Goal: Find contact information: Find contact information

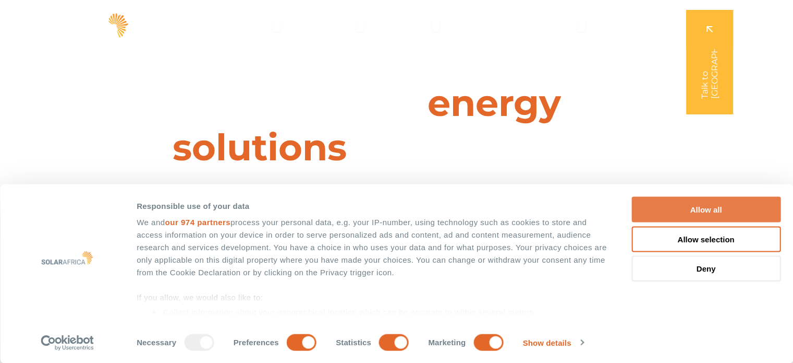
click at [693, 204] on button "Allow all" at bounding box center [706, 210] width 149 height 26
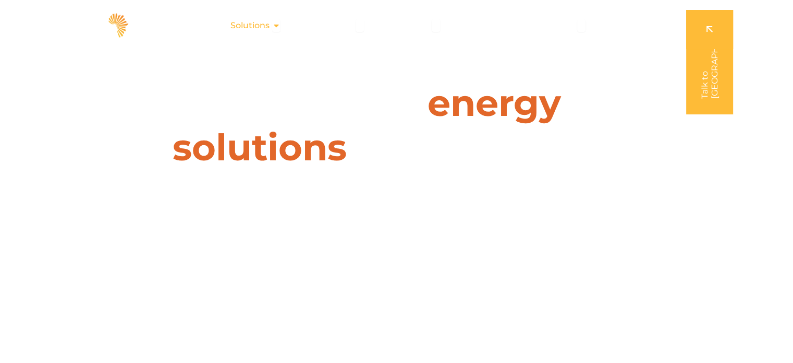
click at [278, 25] on icon "Menu" at bounding box center [276, 25] width 8 height 8
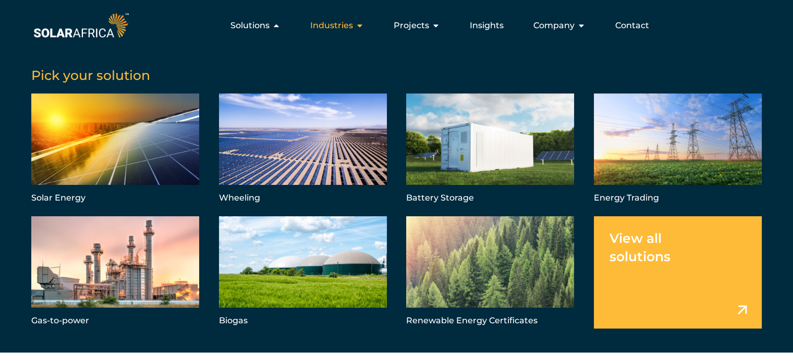
click at [362, 24] on icon "Menu" at bounding box center [360, 25] width 8 height 8
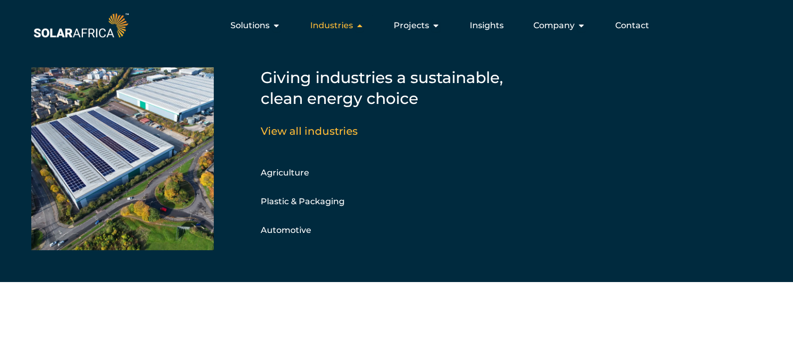
click at [362, 24] on icon "Menu" at bounding box center [360, 25] width 8 height 8
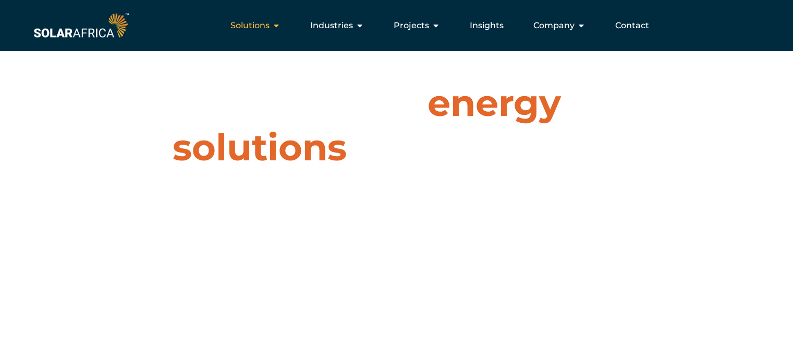
click at [281, 28] on icon "Menu" at bounding box center [276, 25] width 8 height 8
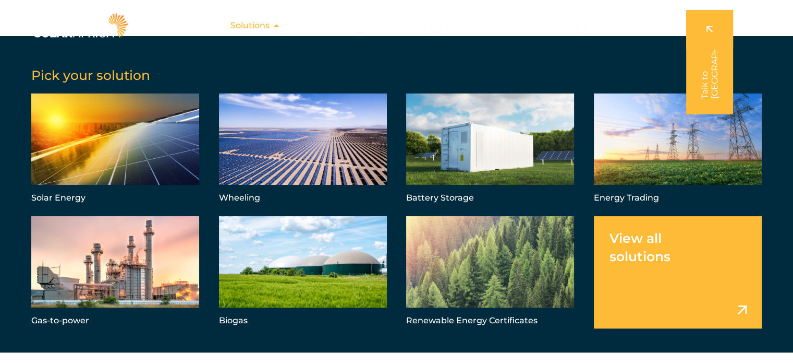
click at [281, 28] on icon "Menu" at bounding box center [276, 25] width 8 height 8
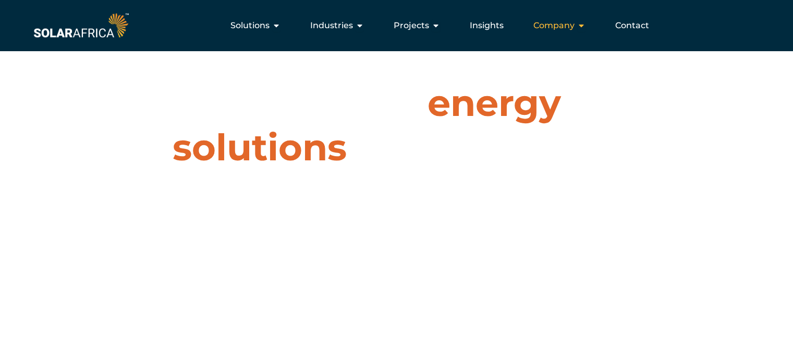
click at [586, 26] on div "Company Close Company Open Company" at bounding box center [559, 25] width 69 height 21
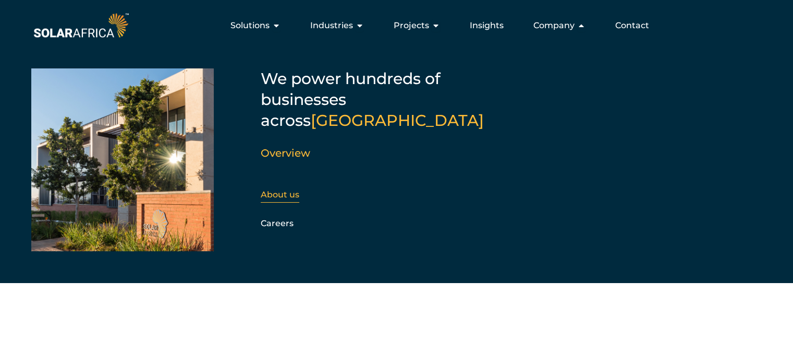
click at [294, 189] on link "About us" at bounding box center [280, 194] width 39 height 10
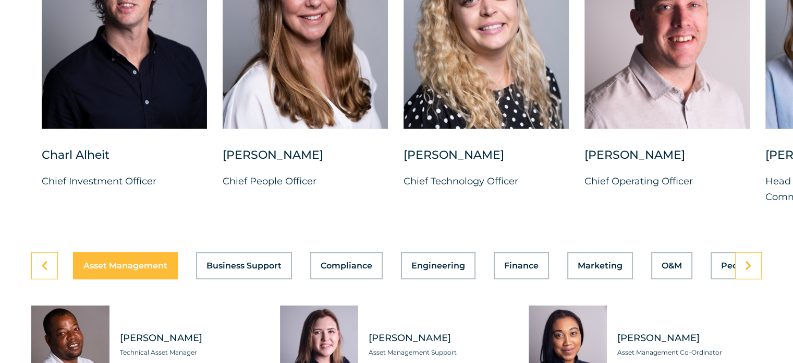
scroll to position [2765, 0]
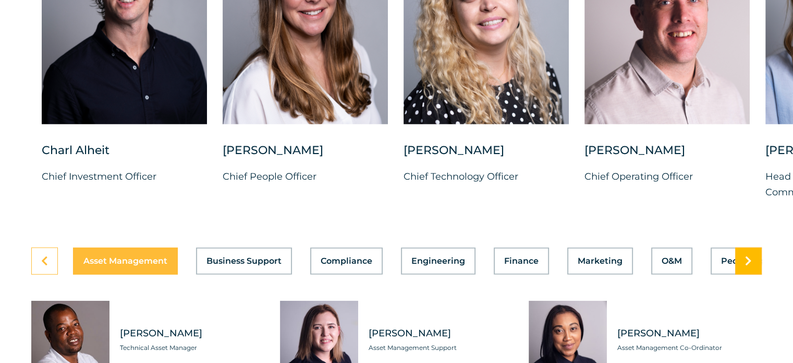
click at [753, 252] on link at bounding box center [749, 260] width 27 height 27
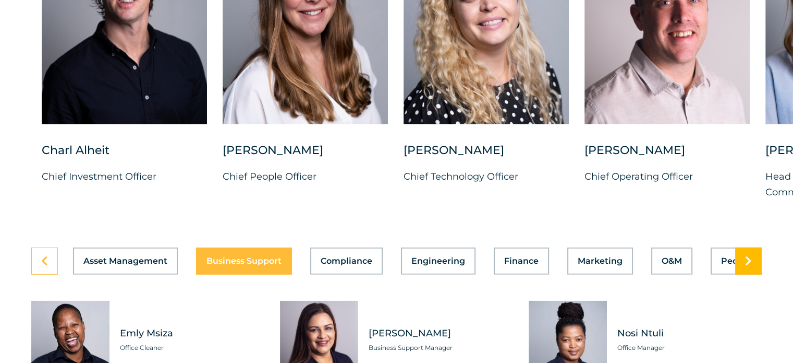
click at [751, 256] on icon at bounding box center [748, 261] width 7 height 10
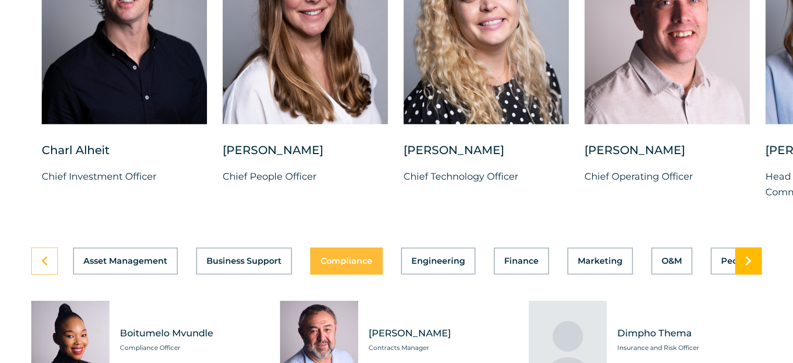
click at [751, 256] on icon at bounding box center [748, 261] width 7 height 10
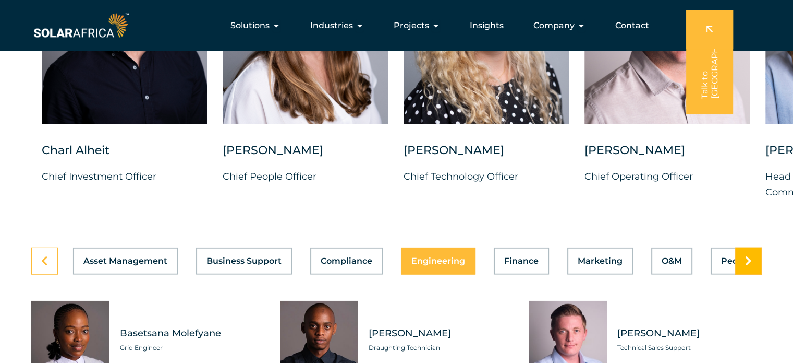
click at [753, 256] on link at bounding box center [749, 260] width 27 height 27
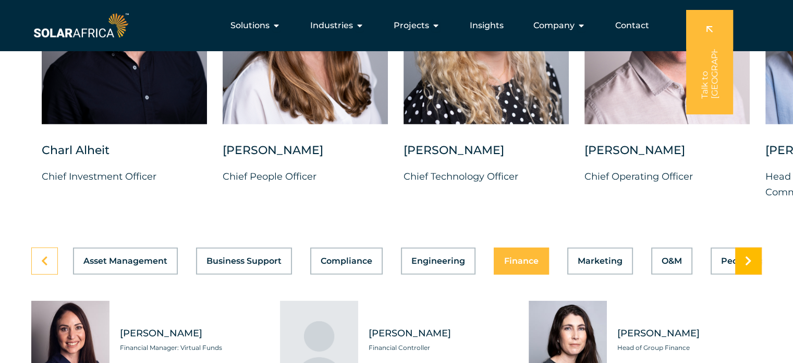
click at [752, 255] on link at bounding box center [749, 260] width 27 height 27
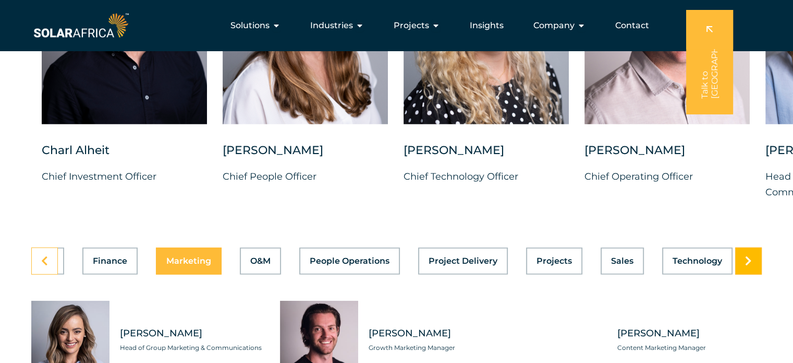
scroll to position [0, 417]
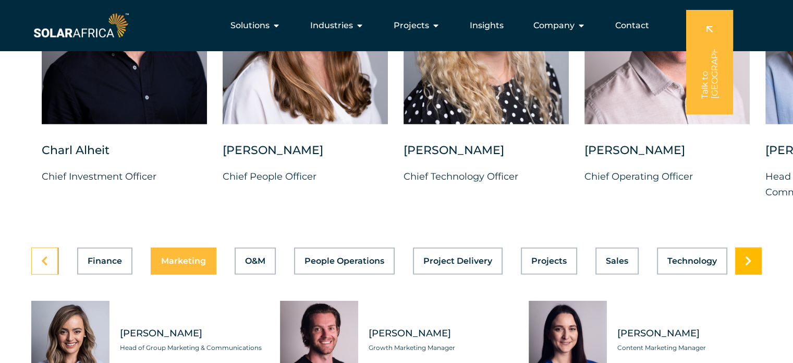
click at [752, 255] on link at bounding box center [749, 260] width 27 height 27
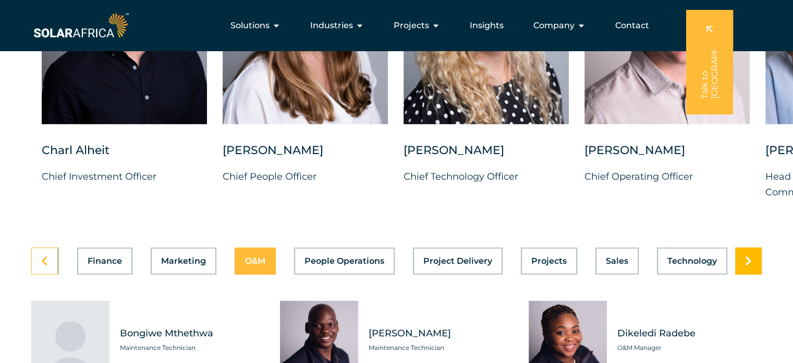
click at [752, 255] on link at bounding box center [749, 260] width 27 height 27
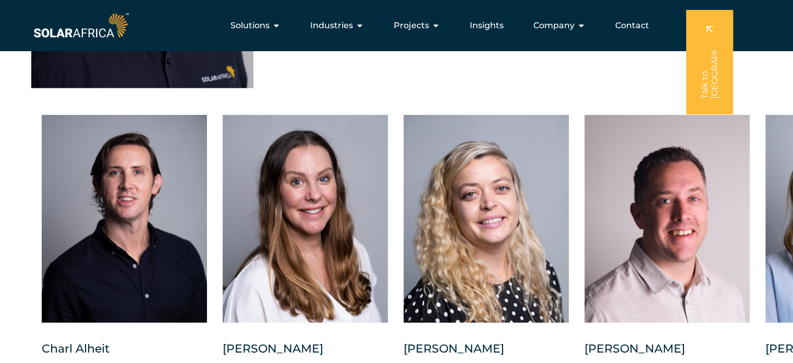
scroll to position [2556, 0]
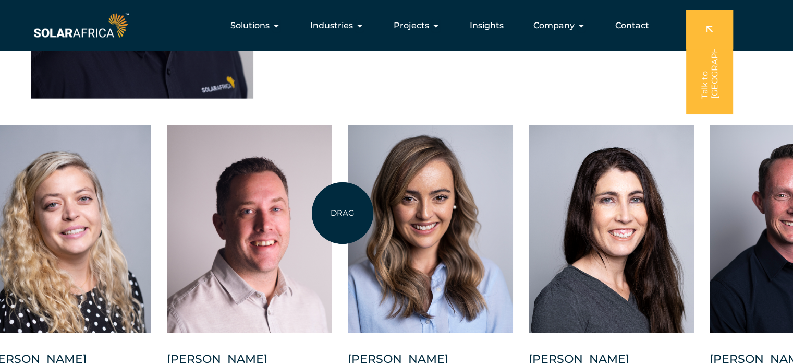
drag, startPoint x: 761, startPoint y: 214, endPoint x: 342, endPoint y: 212, distance: 418.9
click at [342, 212] on div "Charl Alheit Chief Investment Officer Candice Seggie Chief People Officer Suné …" at bounding box center [348, 275] width 1532 height 300
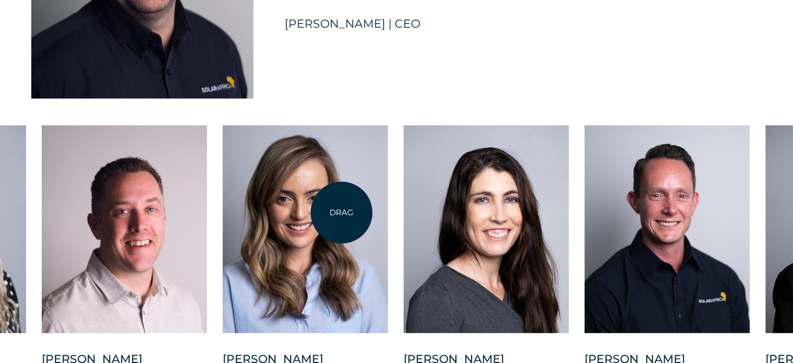
scroll to position [2608, 0]
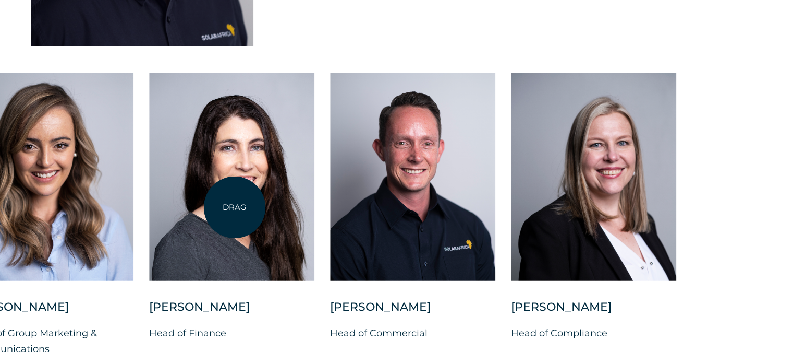
drag, startPoint x: 602, startPoint y: 202, endPoint x: 235, endPoint y: 207, distance: 367.3
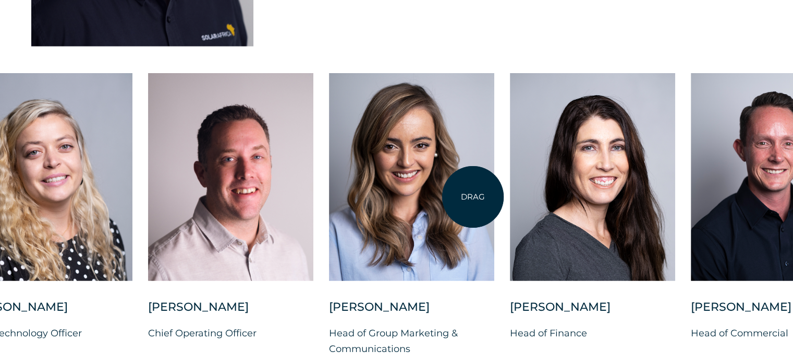
drag, startPoint x: 186, startPoint y: 202, endPoint x: 474, endPoint y: 196, distance: 288.0
click at [474, 196] on div at bounding box center [411, 177] width 165 height 208
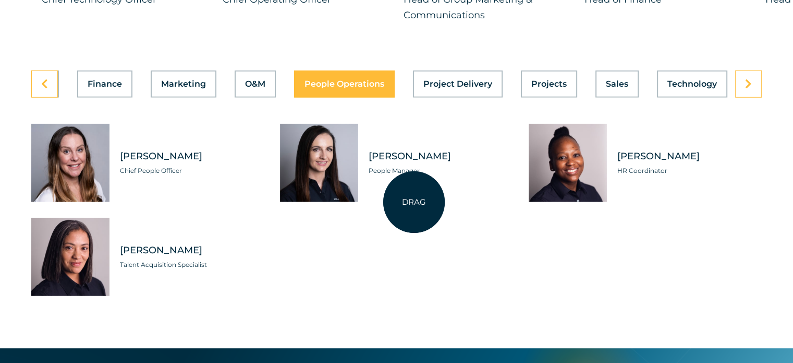
scroll to position [2974, 0]
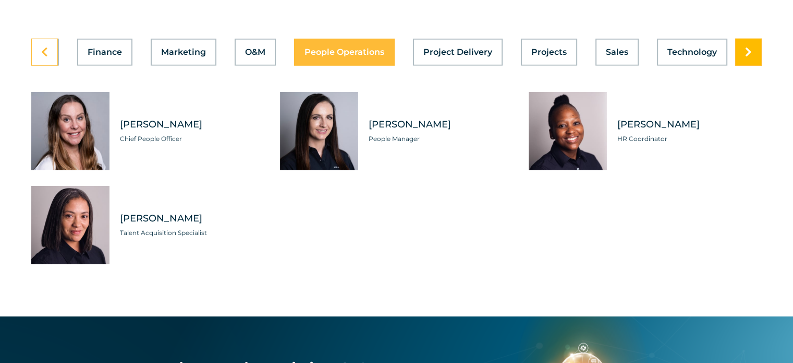
click at [746, 47] on icon at bounding box center [748, 52] width 7 height 10
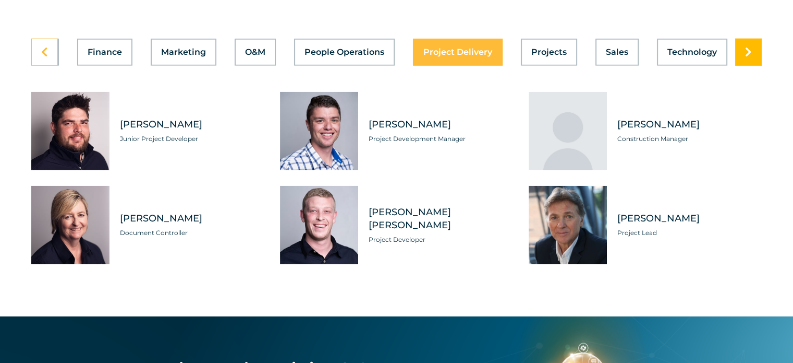
scroll to position [0, 417]
click at [746, 47] on icon at bounding box center [748, 52] width 7 height 10
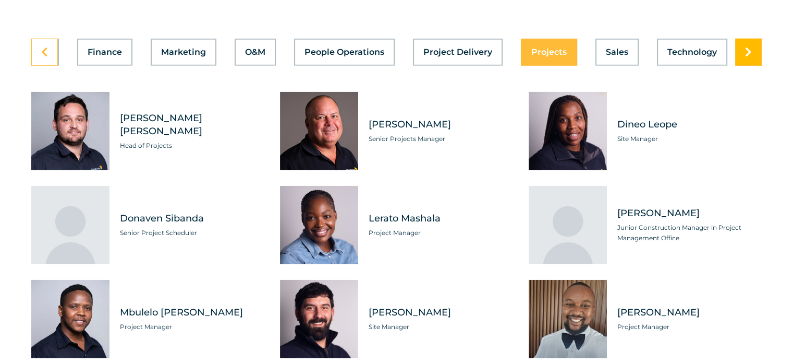
click at [746, 47] on icon at bounding box center [748, 52] width 7 height 10
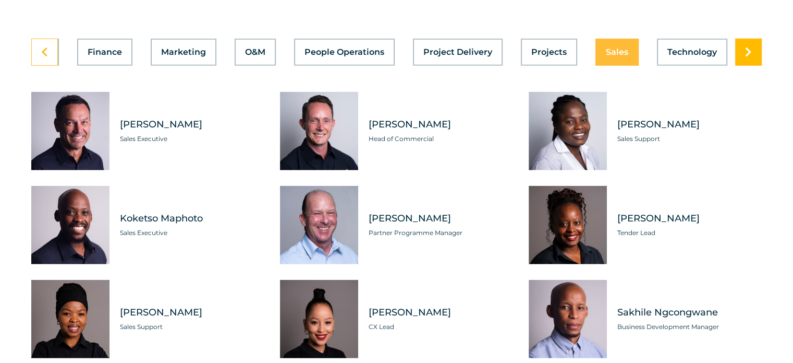
click at [746, 47] on icon at bounding box center [748, 52] width 7 height 10
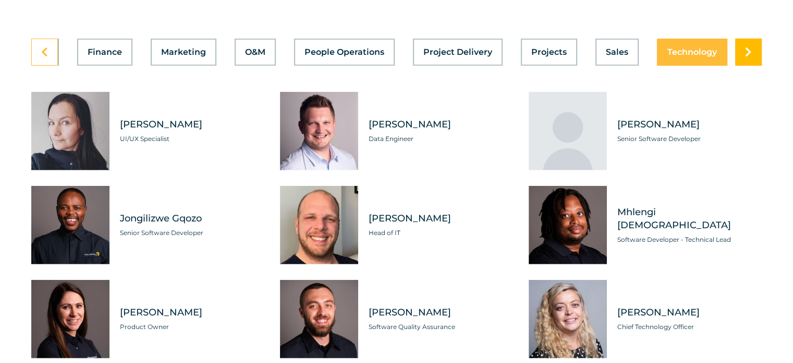
click at [746, 47] on icon at bounding box center [748, 52] width 7 height 10
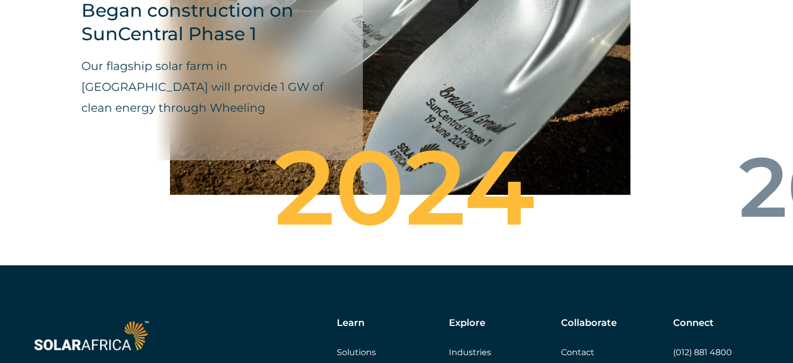
scroll to position [3861, 0]
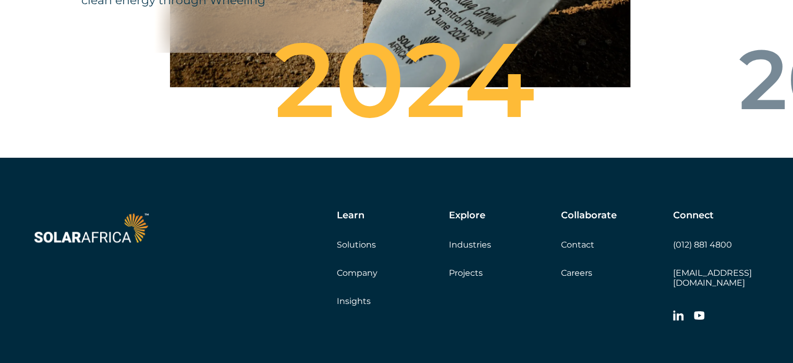
click at [590, 239] on link "Contact" at bounding box center [577, 244] width 33 height 10
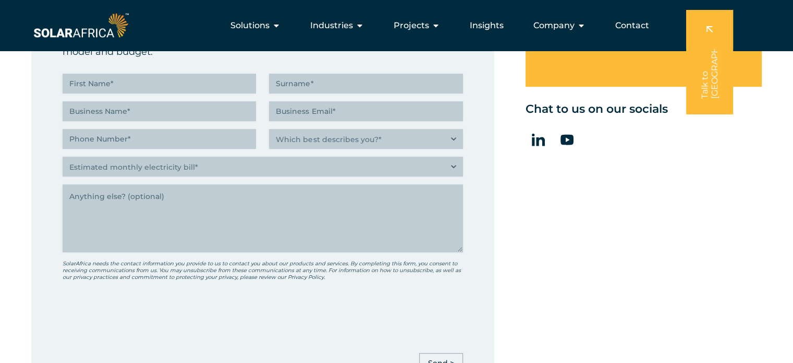
scroll to position [417, 0]
